Goal: Find specific page/section: Find specific page/section

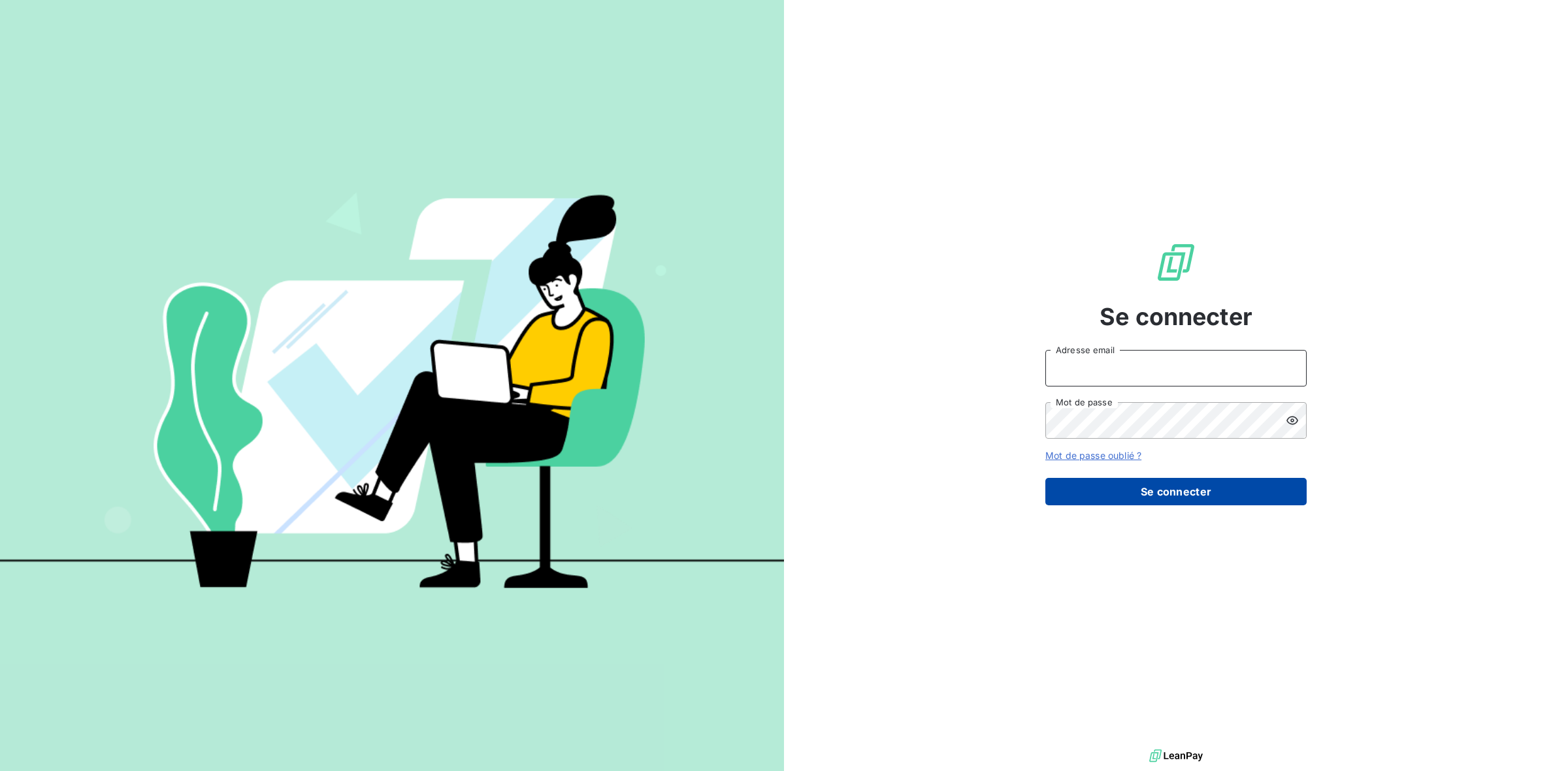
type input "[PERSON_NAME][EMAIL_ADDRESS][DOMAIN_NAME]"
click at [1207, 494] on button "Se connecter" at bounding box center [1176, 491] width 261 height 27
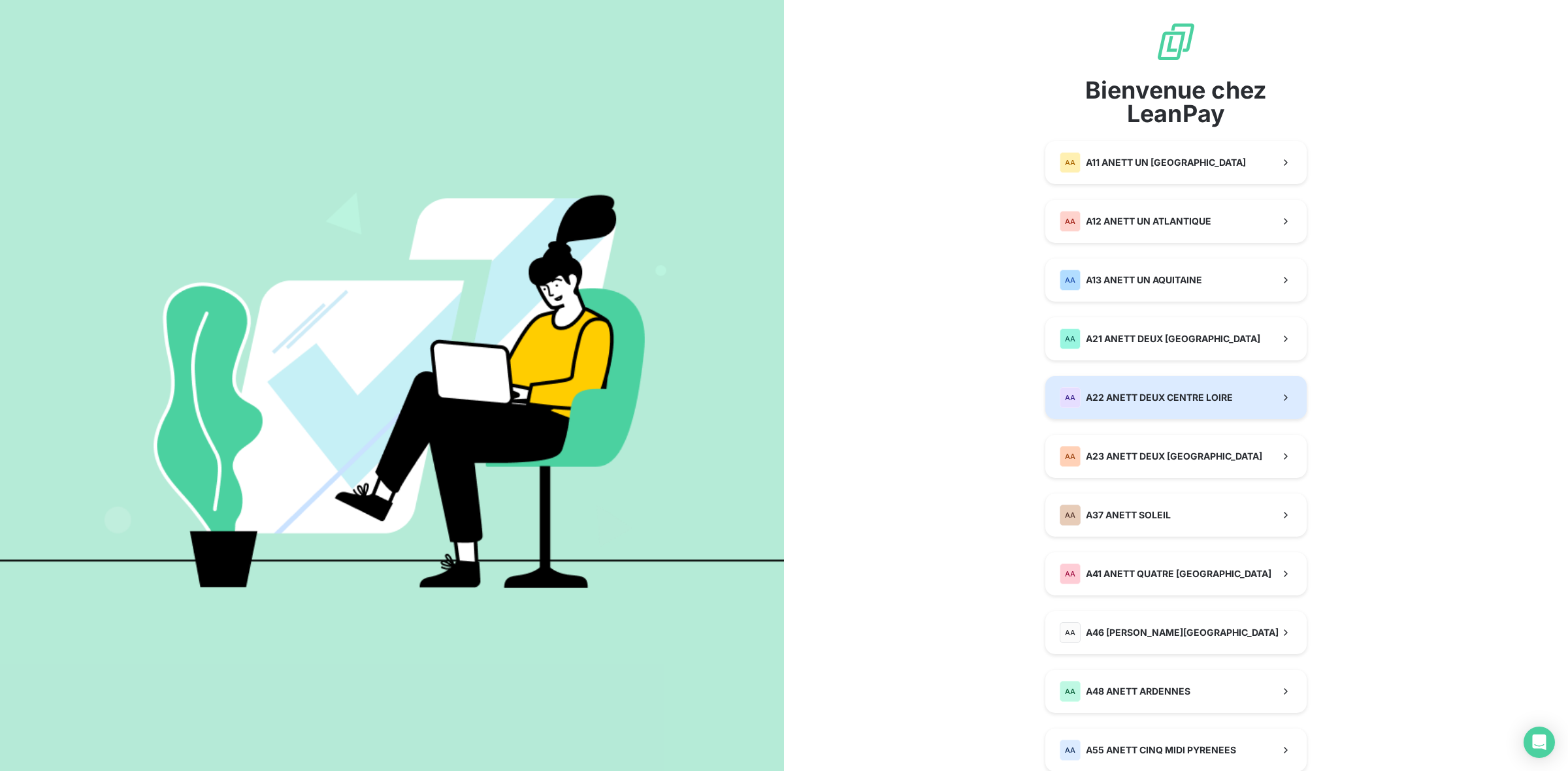
click at [1175, 408] on button "AA A22 ANETT DEUX CENTRE LOIRE" at bounding box center [1176, 398] width 261 height 43
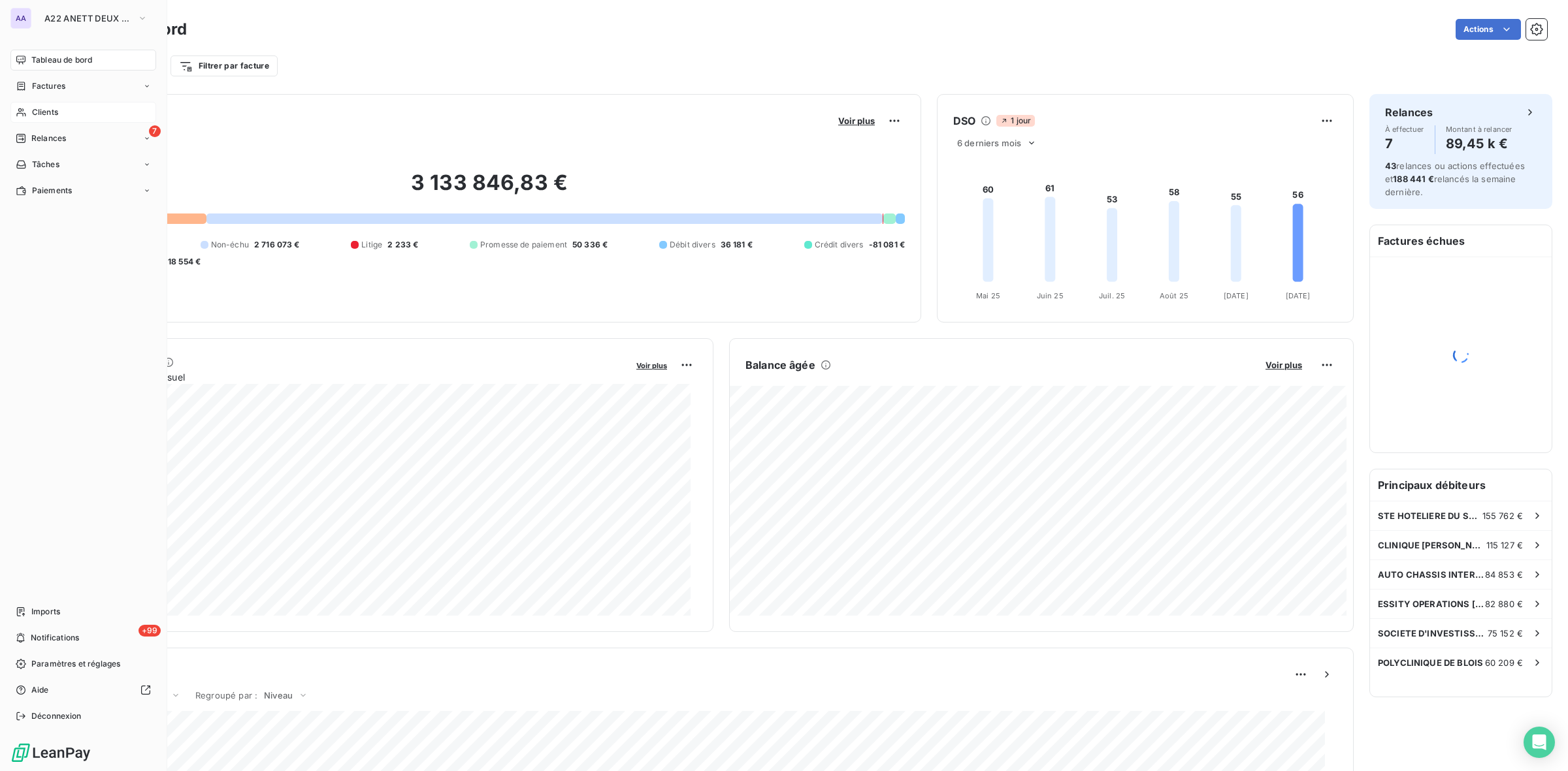
click at [78, 106] on div "Clients" at bounding box center [83, 112] width 145 height 20
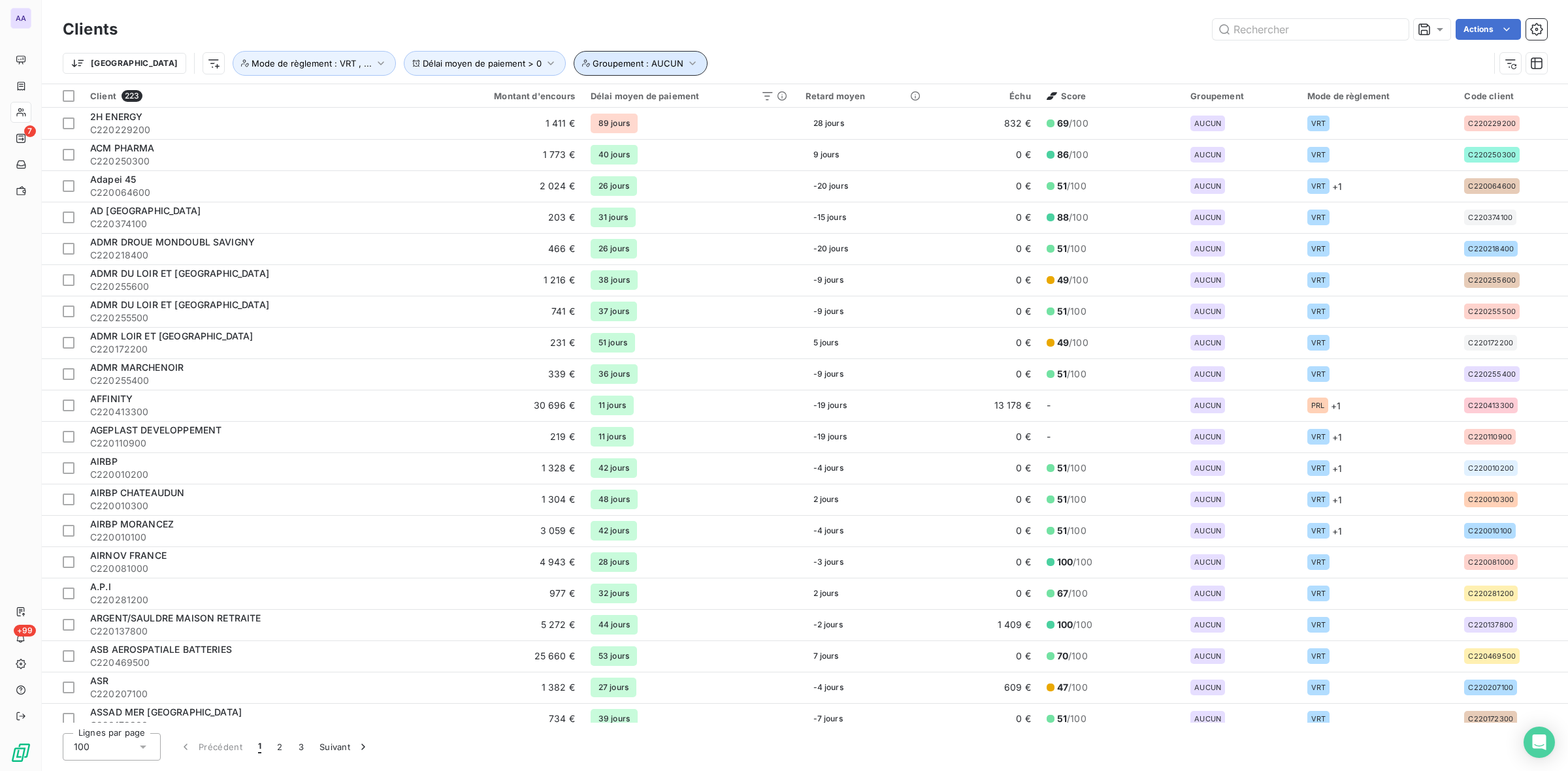
click at [686, 61] on icon "button" at bounding box center [692, 63] width 13 height 13
click at [891, 46] on div "Trier Délai moyen de paiement > 0 Groupement : AUCUN Mode de règlement : VRT , …" at bounding box center [804, 62] width 1484 height 40
